Goal: Communication & Community: Answer question/provide support

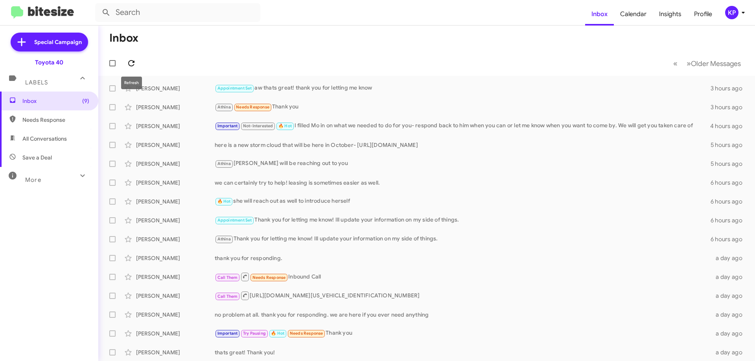
click at [136, 64] on icon at bounding box center [131, 63] width 9 height 9
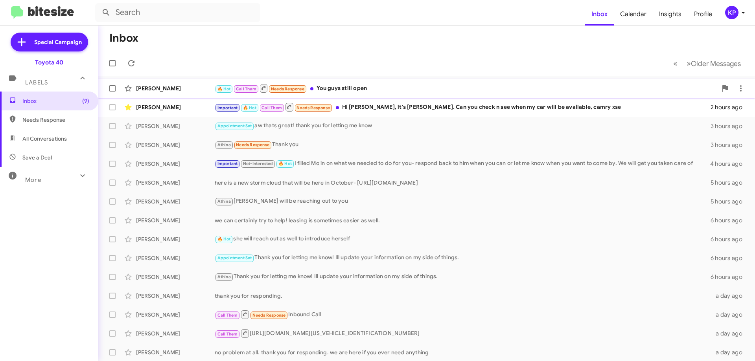
click at [195, 88] on div "[PERSON_NAME]" at bounding box center [175, 88] width 79 height 8
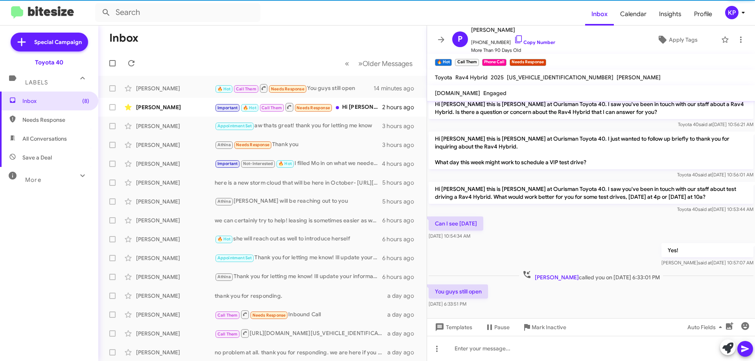
scroll to position [847, 0]
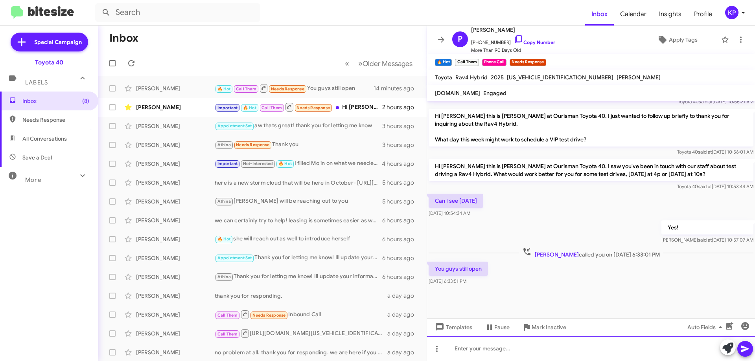
click at [500, 353] on div at bounding box center [591, 348] width 328 height 25
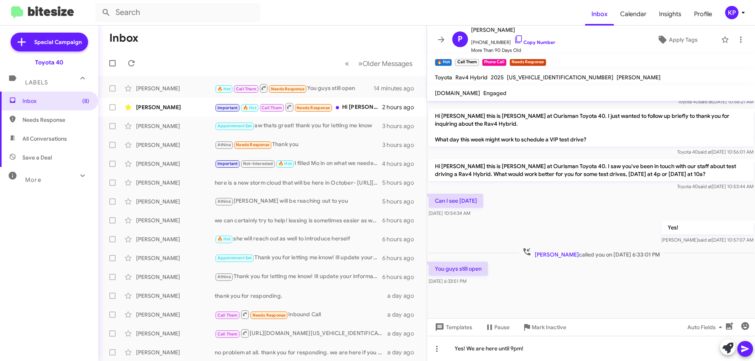
click at [744, 349] on icon at bounding box center [744, 349] width 7 height 7
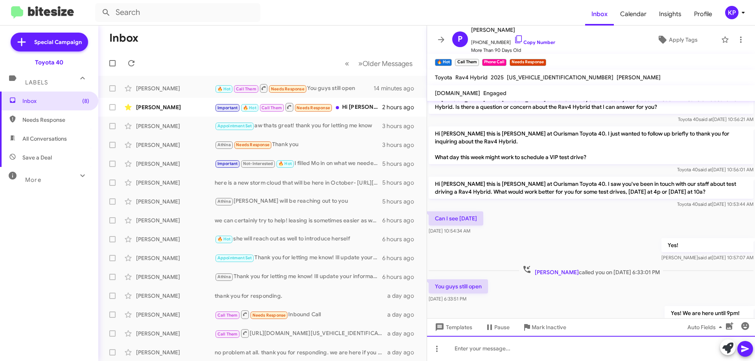
scroll to position [1409, 0]
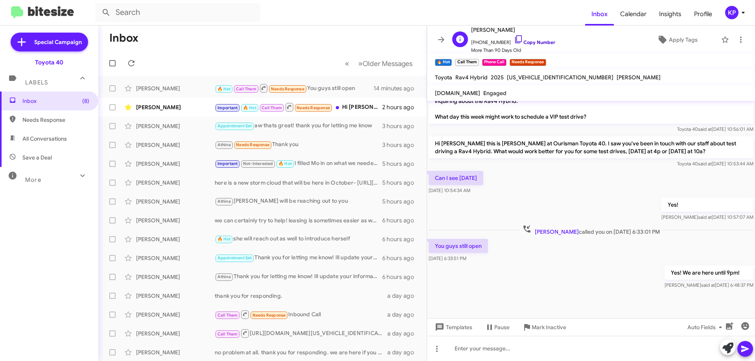
click at [528, 42] on link "Copy Number" at bounding box center [534, 42] width 41 height 6
click at [443, 39] on icon at bounding box center [441, 40] width 6 height 6
